Goal: Check status

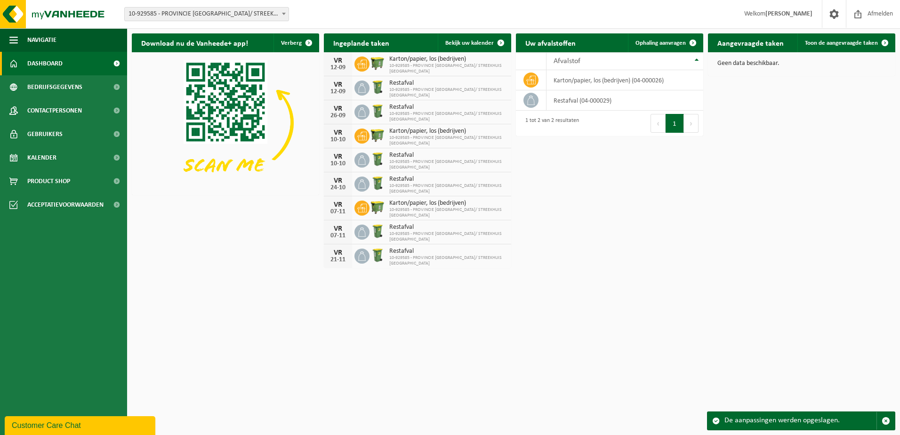
drag, startPoint x: 51, startPoint y: 160, endPoint x: 335, endPoint y: 152, distance: 284.5
click at [51, 160] on span "Kalender" at bounding box center [41, 158] width 29 height 24
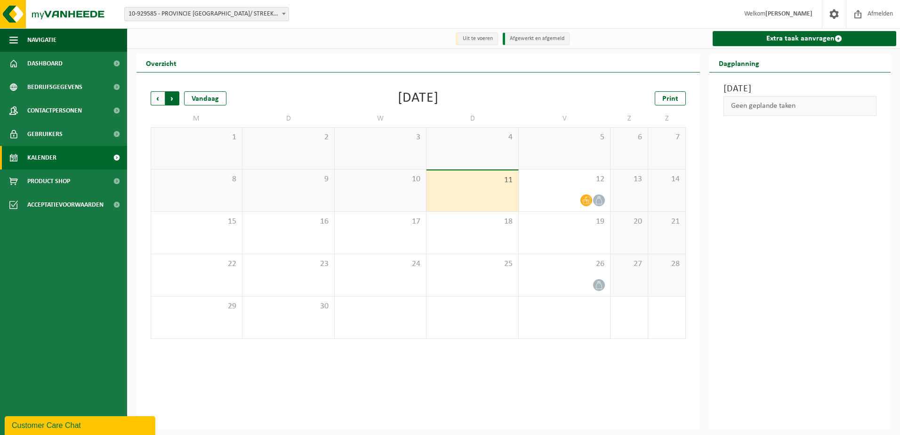
click at [160, 97] on span "Vorige" at bounding box center [158, 98] width 14 height 14
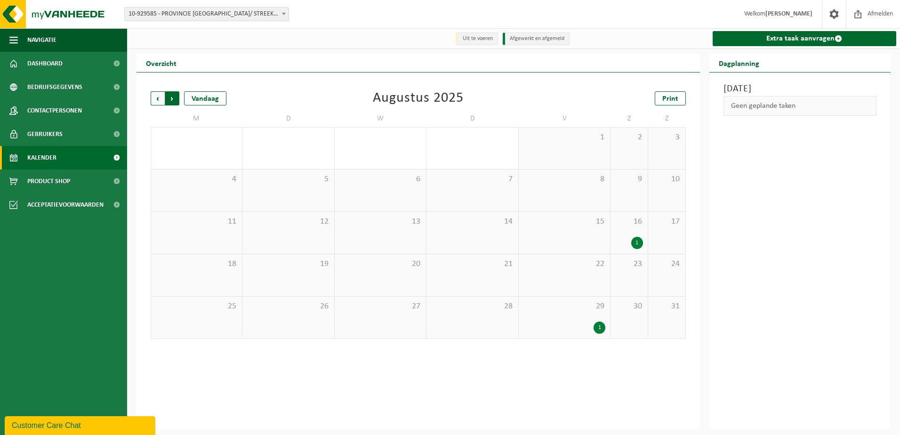
click at [158, 98] on span "Vorige" at bounding box center [158, 98] width 14 height 14
click at [169, 98] on span "Volgende" at bounding box center [172, 98] width 14 height 14
click at [601, 329] on div "1" at bounding box center [600, 328] width 12 height 12
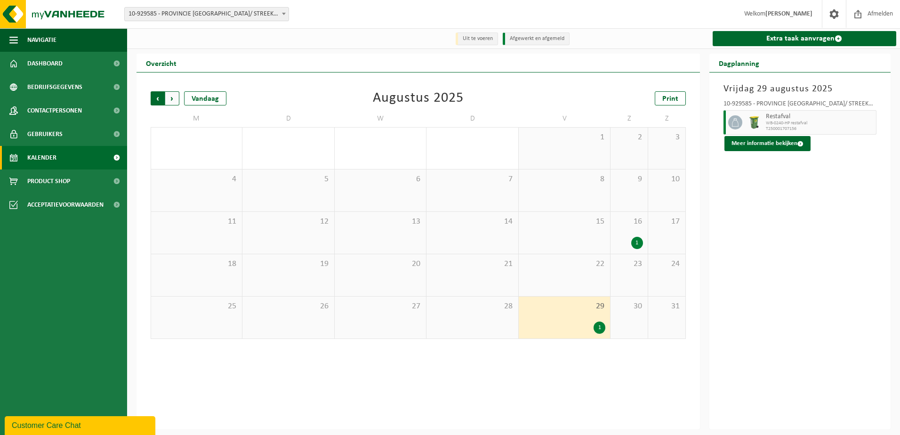
click at [167, 100] on span "Volgende" at bounding box center [172, 98] width 14 height 14
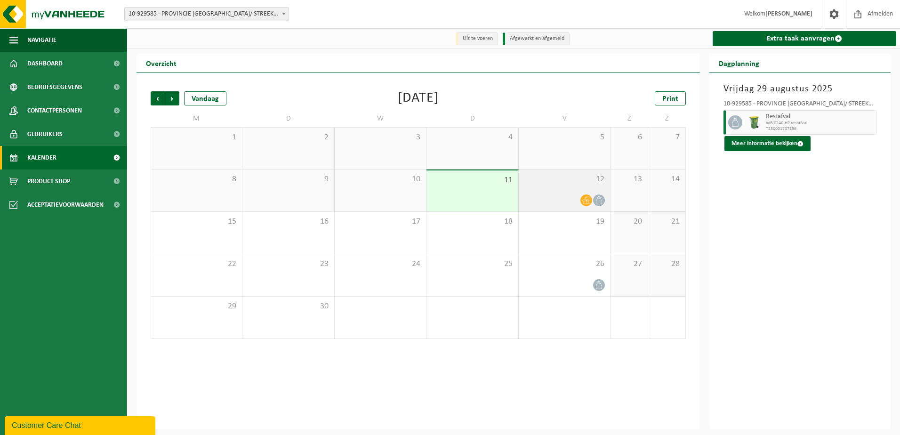
click at [532, 179] on span "12" at bounding box center [564, 179] width 82 height 10
